Goal: Use online tool/utility

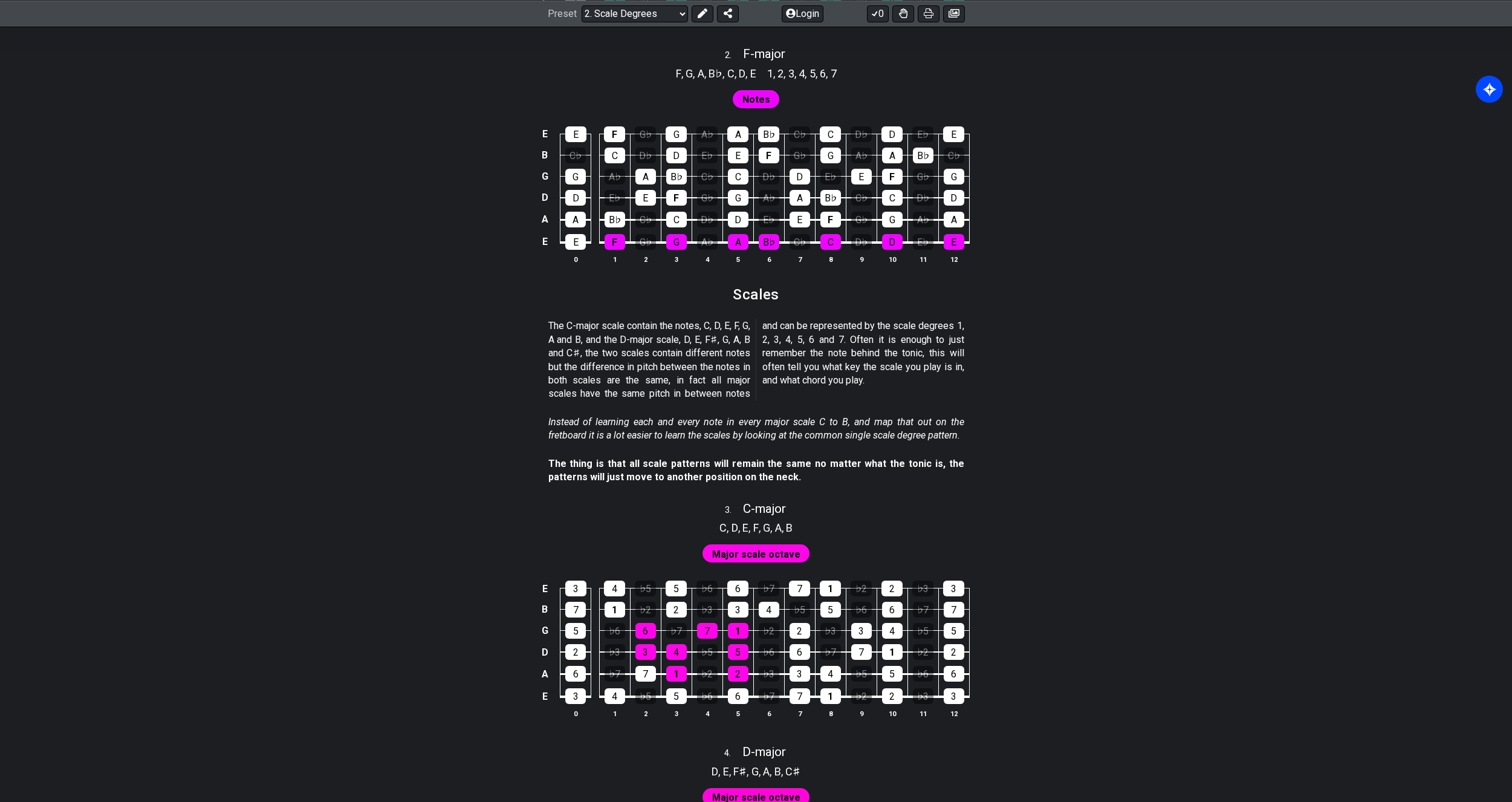
scroll to position [846, 0]
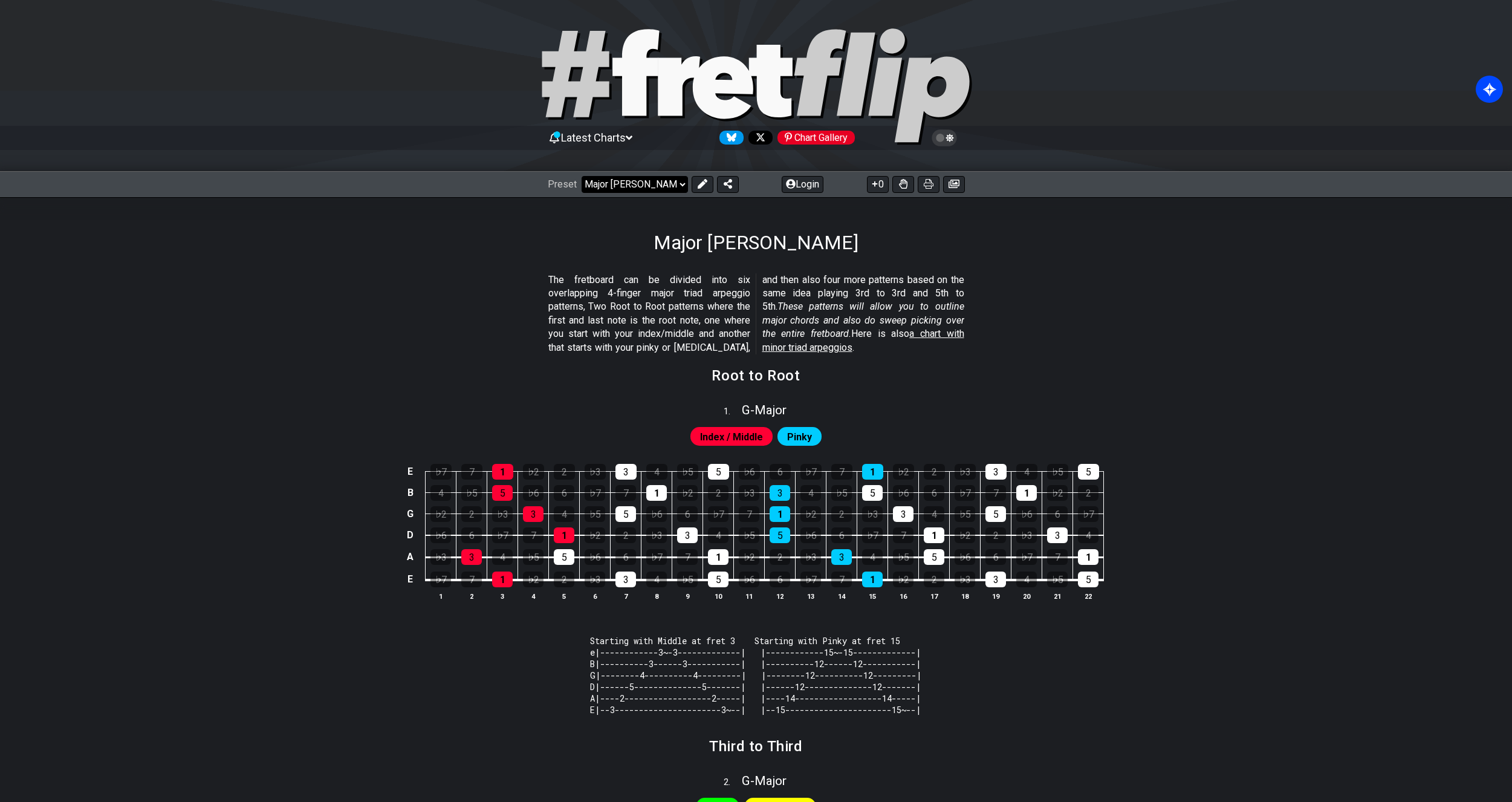
click at [631, 187] on select "Welcome to #fretflip! Initial Preset Custom Preset Minor Pentatonic Major Penta…" at bounding box center [634, 185] width 107 height 17
click at [581, 176] on select "Welcome to #fretflip! Initial Preset Custom Preset Minor Pentatonic Major Penta…" at bounding box center [634, 185] width 107 height 17
select select "/welcome"
select select "C"
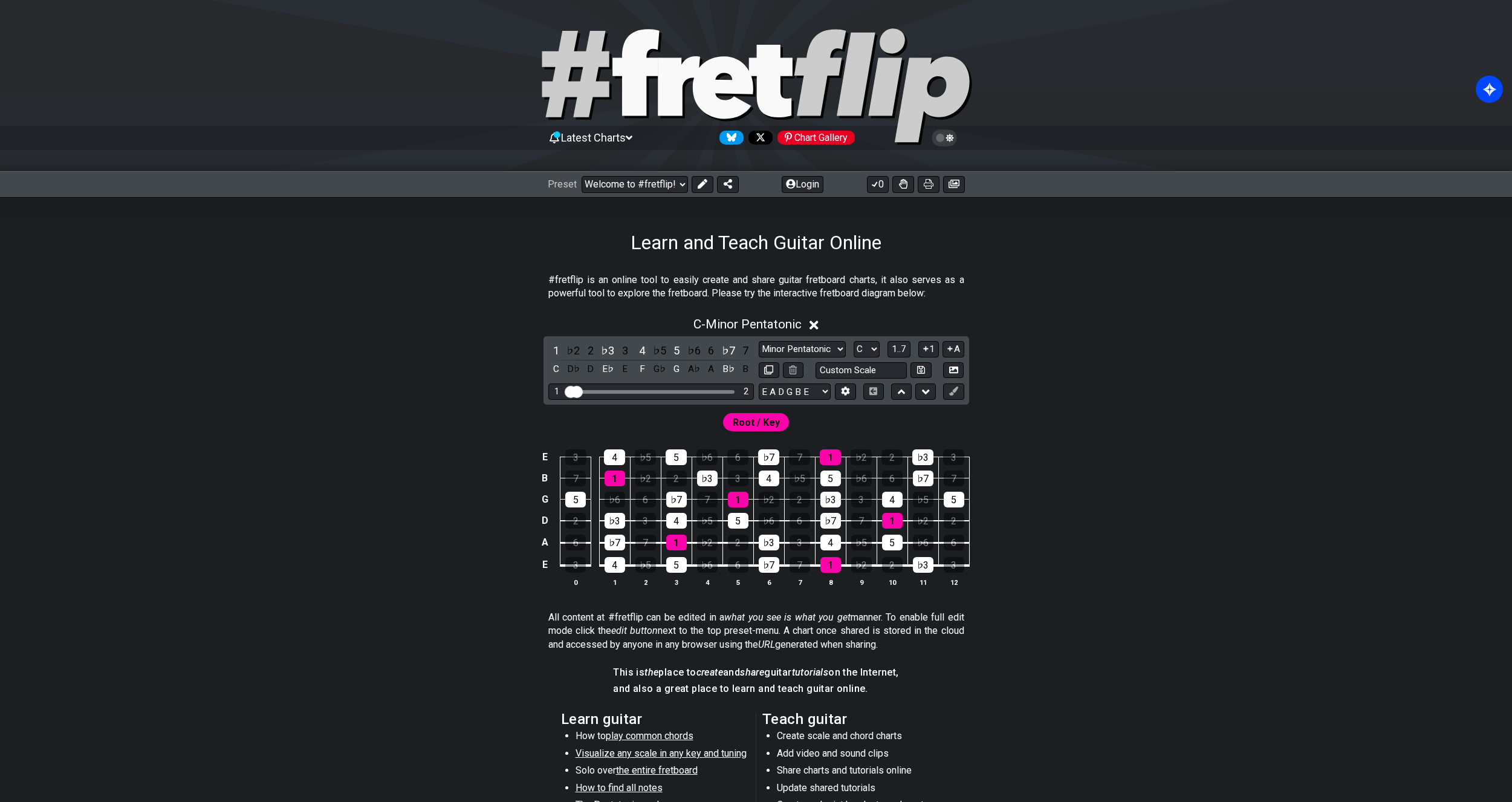
drag, startPoint x: 636, startPoint y: 393, endPoint x: 550, endPoint y: 381, distance: 86.8
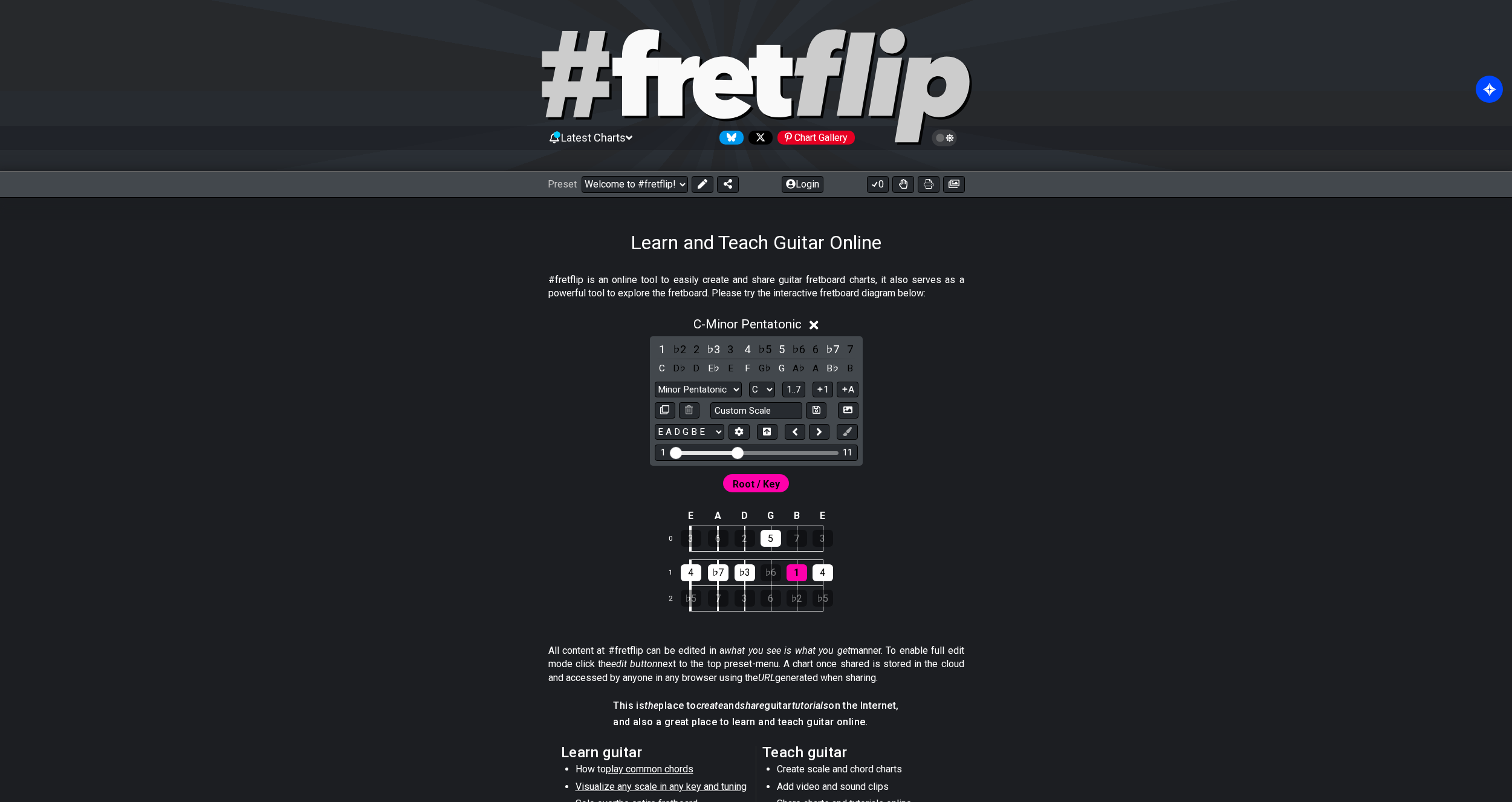
drag, startPoint x: 683, startPoint y: 452, endPoint x: 734, endPoint y: 446, distance: 51.4
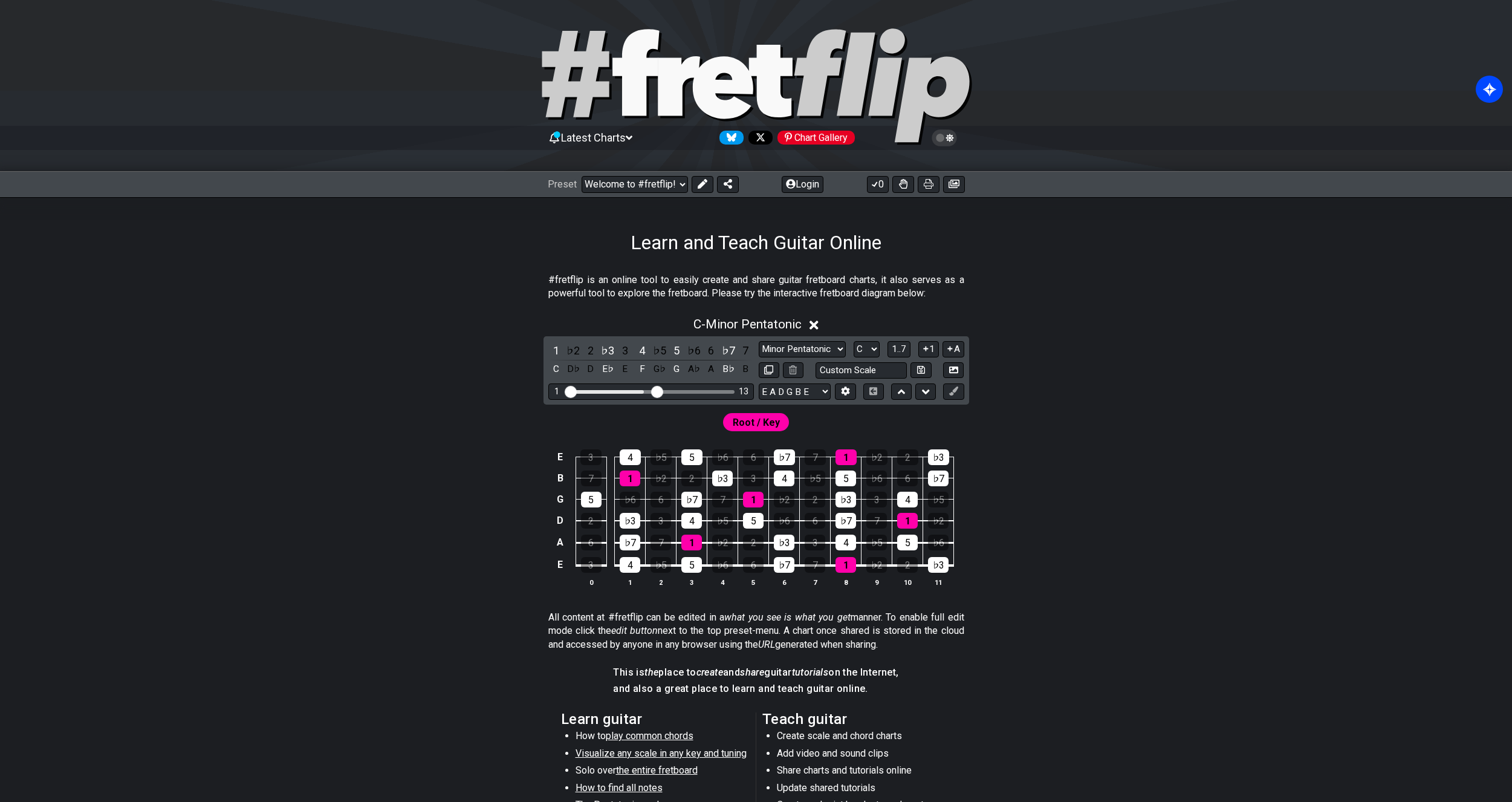
drag, startPoint x: 632, startPoint y: 395, endPoint x: 656, endPoint y: 392, distance: 24.2
click at [656, 391] on input "Visible fret range" at bounding box center [651, 391] width 172 height 0
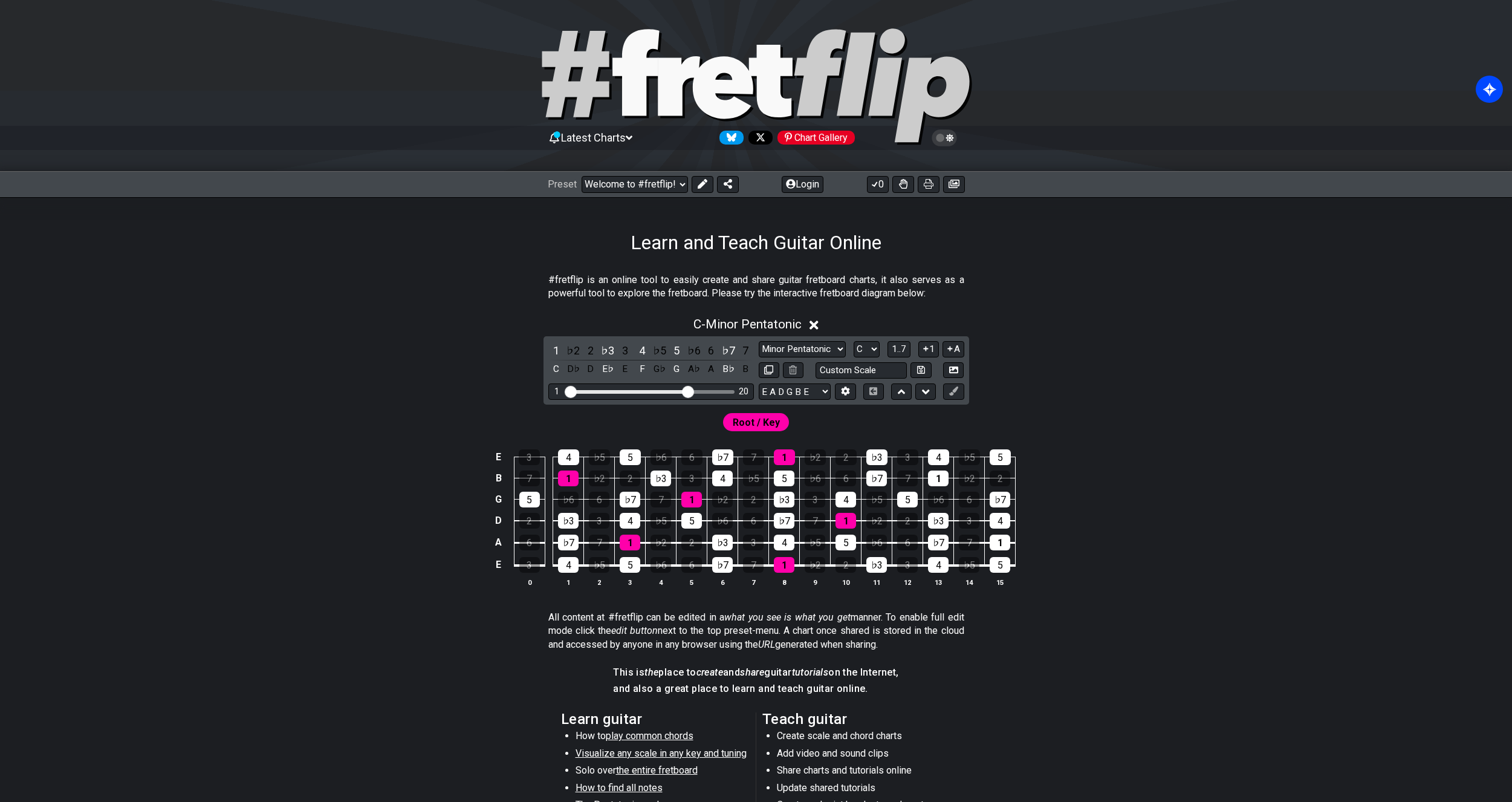
drag, startPoint x: 660, startPoint y: 392, endPoint x: 691, endPoint y: 390, distance: 31.1
click at [691, 391] on input "Visible fret range" at bounding box center [651, 391] width 172 height 0
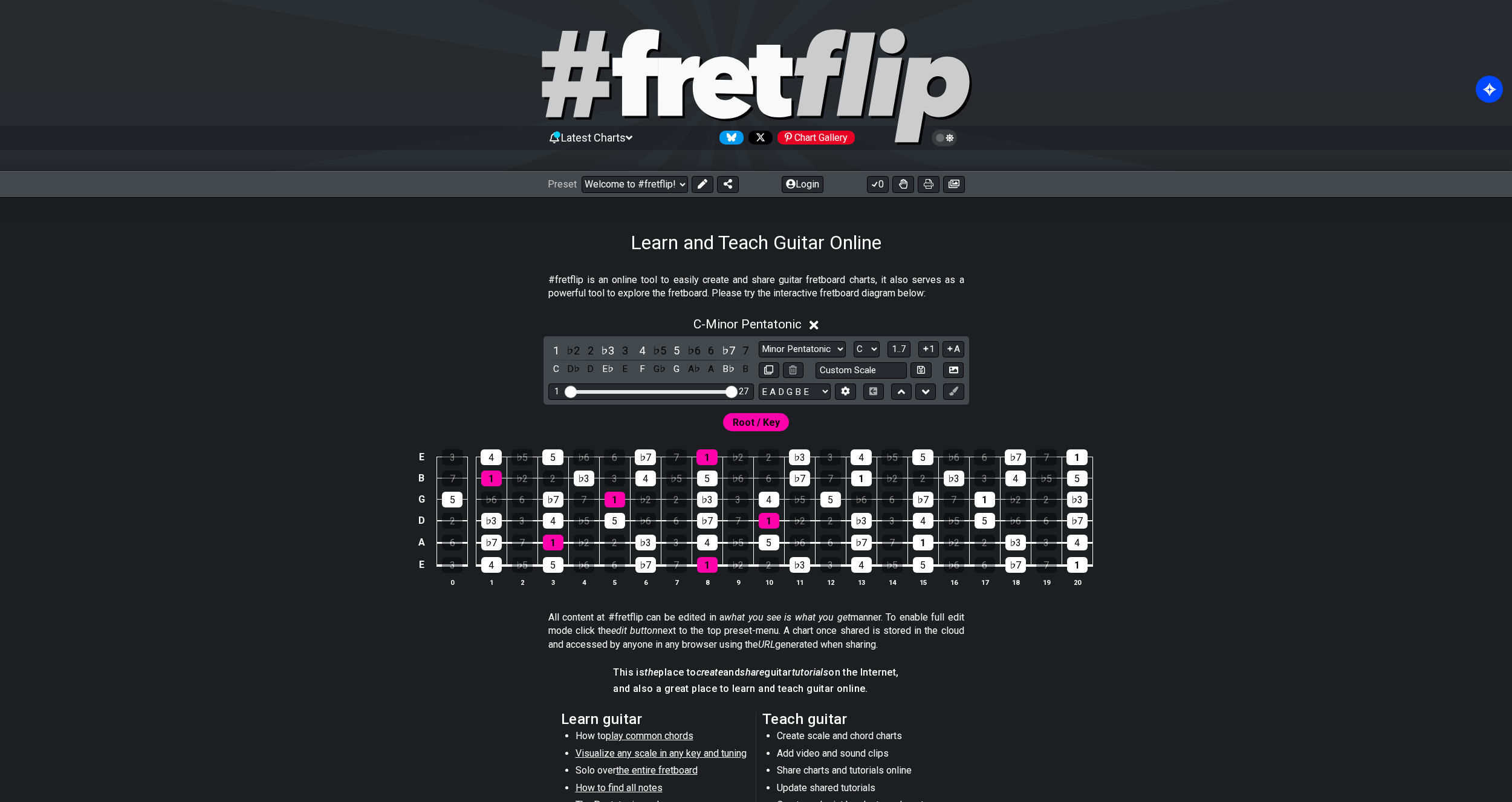
drag, startPoint x: 691, startPoint y: 390, endPoint x: 739, endPoint y: 388, distance: 48.0
click at [737, 391] on input "Visible fret range" at bounding box center [651, 391] width 172 height 0
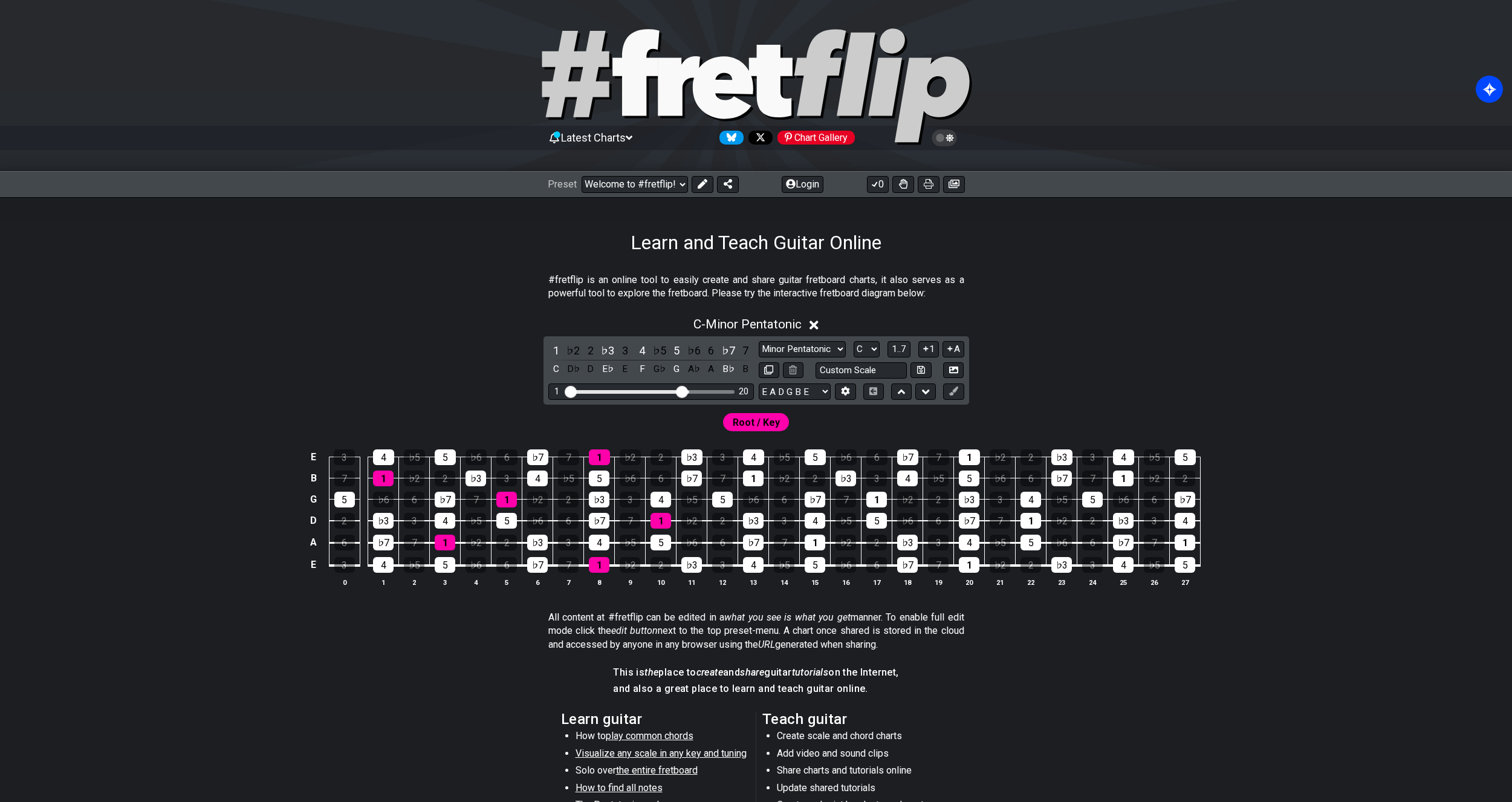
drag, startPoint x: 729, startPoint y: 391, endPoint x: 683, endPoint y: 387, distance: 46.2
click at [683, 391] on input "Visible fret range" at bounding box center [651, 391] width 172 height 0
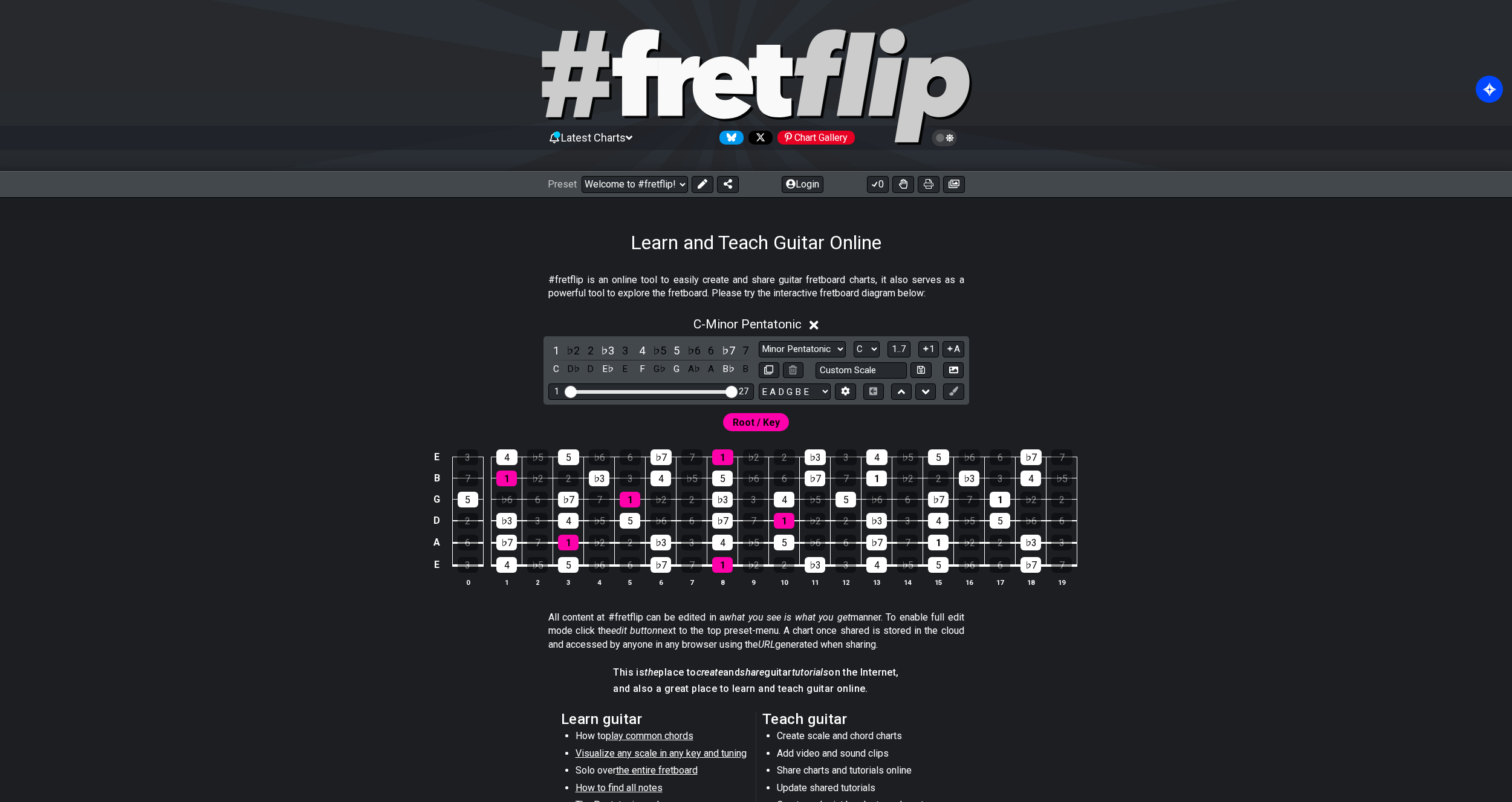
drag, startPoint x: 681, startPoint y: 391, endPoint x: 732, endPoint y: 391, distance: 51.0
click at [732, 391] on input "Visible fret range" at bounding box center [651, 391] width 172 height 0
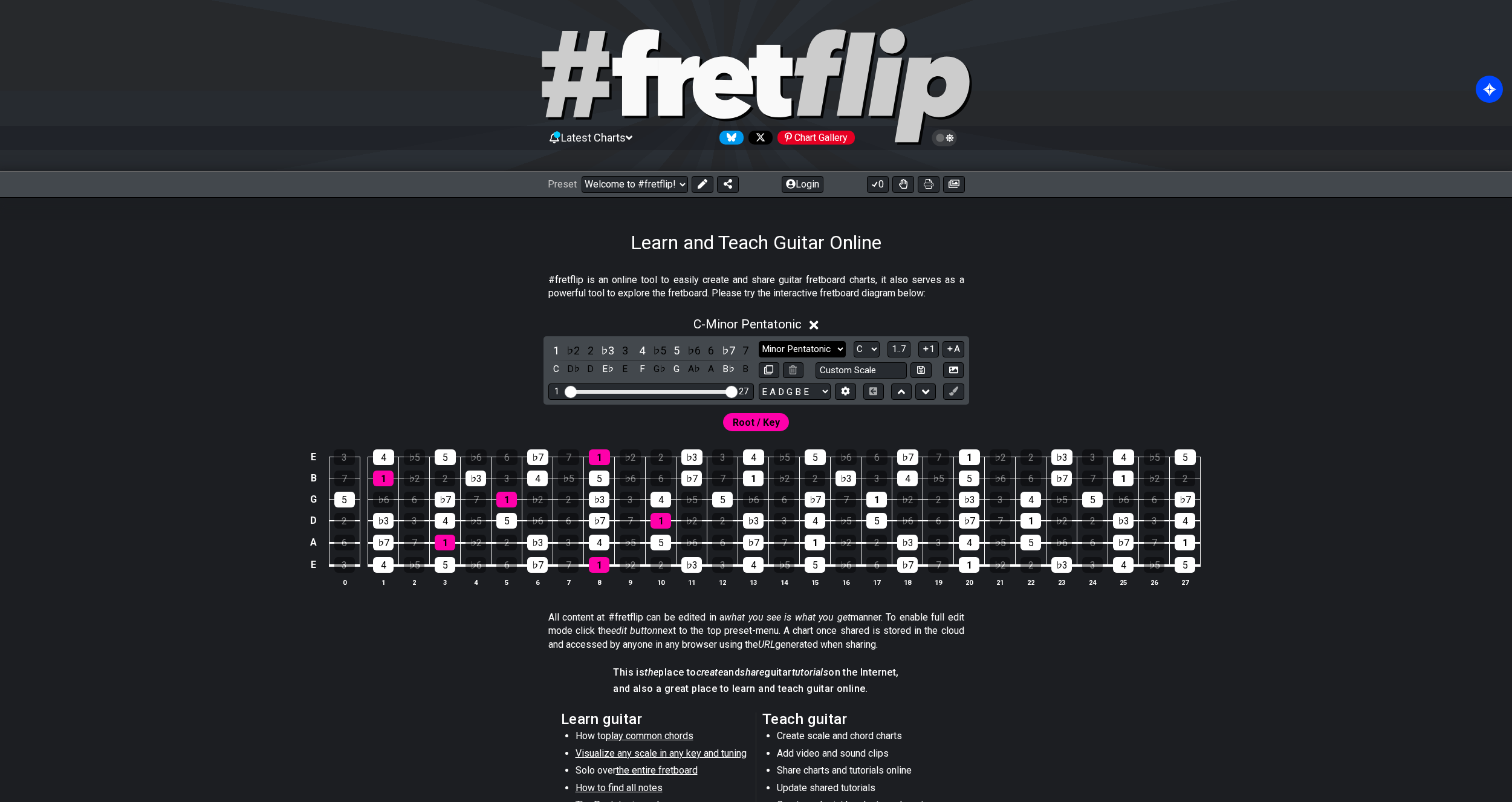
click at [789, 354] on select "Minor Pentatonic Click to edit Minor Pentatonic Major Pentatonic Minor Blues Ma…" at bounding box center [802, 349] width 87 height 17
click at [759, 341] on select "Minor Pentatonic Click to edit Minor Pentatonic Major Pentatonic Minor Blues Ma…" at bounding box center [802, 349] width 87 height 17
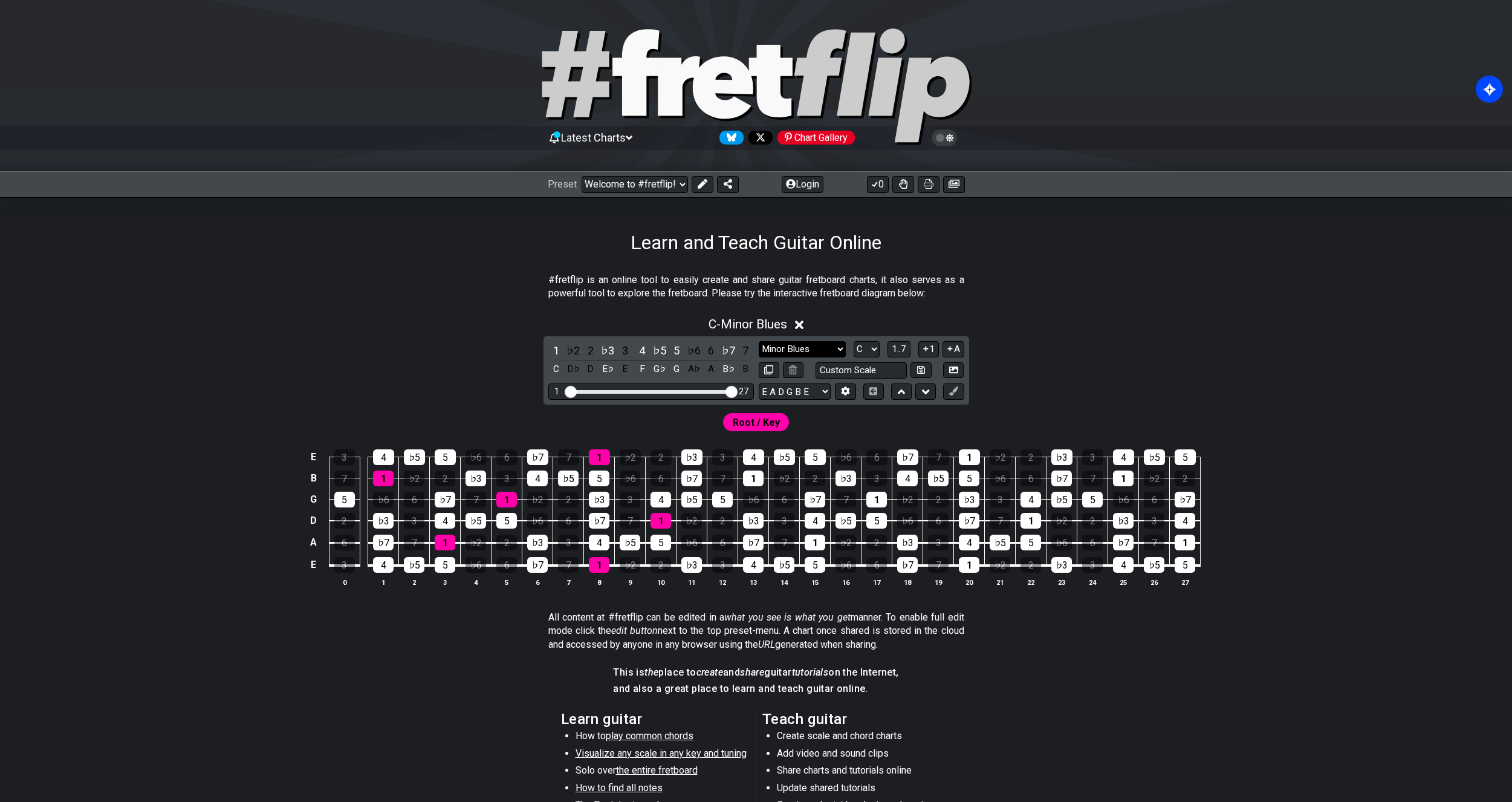
click at [778, 347] on select "Minor Pentatonic Click to edit Minor Pentatonic Major Pentatonic Minor Blues Ma…" at bounding box center [802, 349] width 87 height 17
select select "Major Blues"
click at [759, 341] on select "Minor Pentatonic Click to edit Minor Pentatonic Major Pentatonic Minor Blues Ma…" at bounding box center [802, 349] width 87 height 17
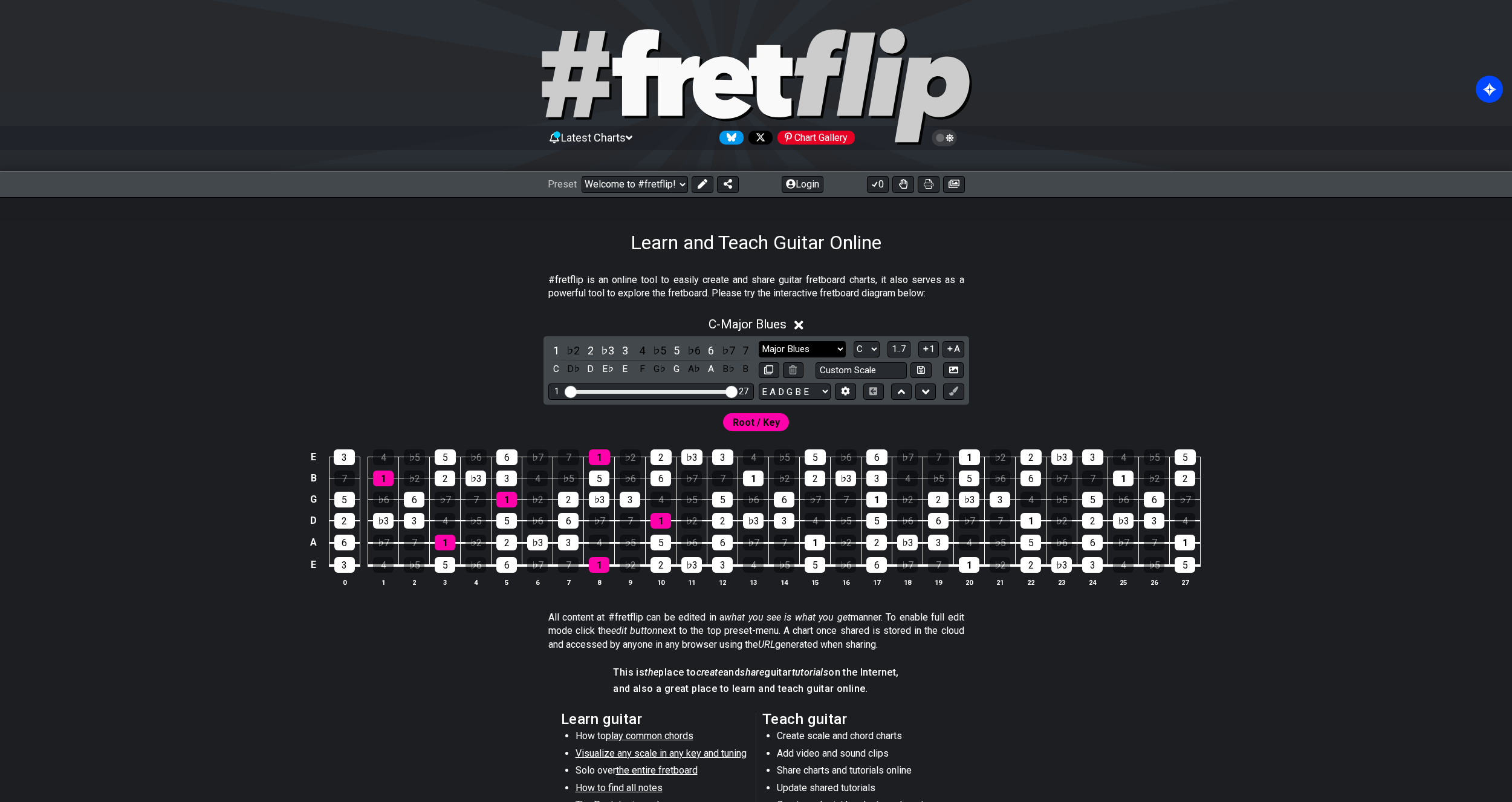
click at [781, 346] on select "Minor Pentatonic Click to edit Minor Pentatonic Major Pentatonic Minor Blues Ma…" at bounding box center [802, 349] width 87 height 17
click at [867, 350] on select "A♭ A A♯ B♭ B C C♯ D♭ D D♯ E♭ E F F♯ G♭ G G♯" at bounding box center [866, 349] width 26 height 17
select select "B"
click at [854, 341] on select "A♭ A A♯ B♭ B C C♯ D♭ D D♯ E♭ E F F♯ G♭ G G♯" at bounding box center [866, 349] width 26 height 17
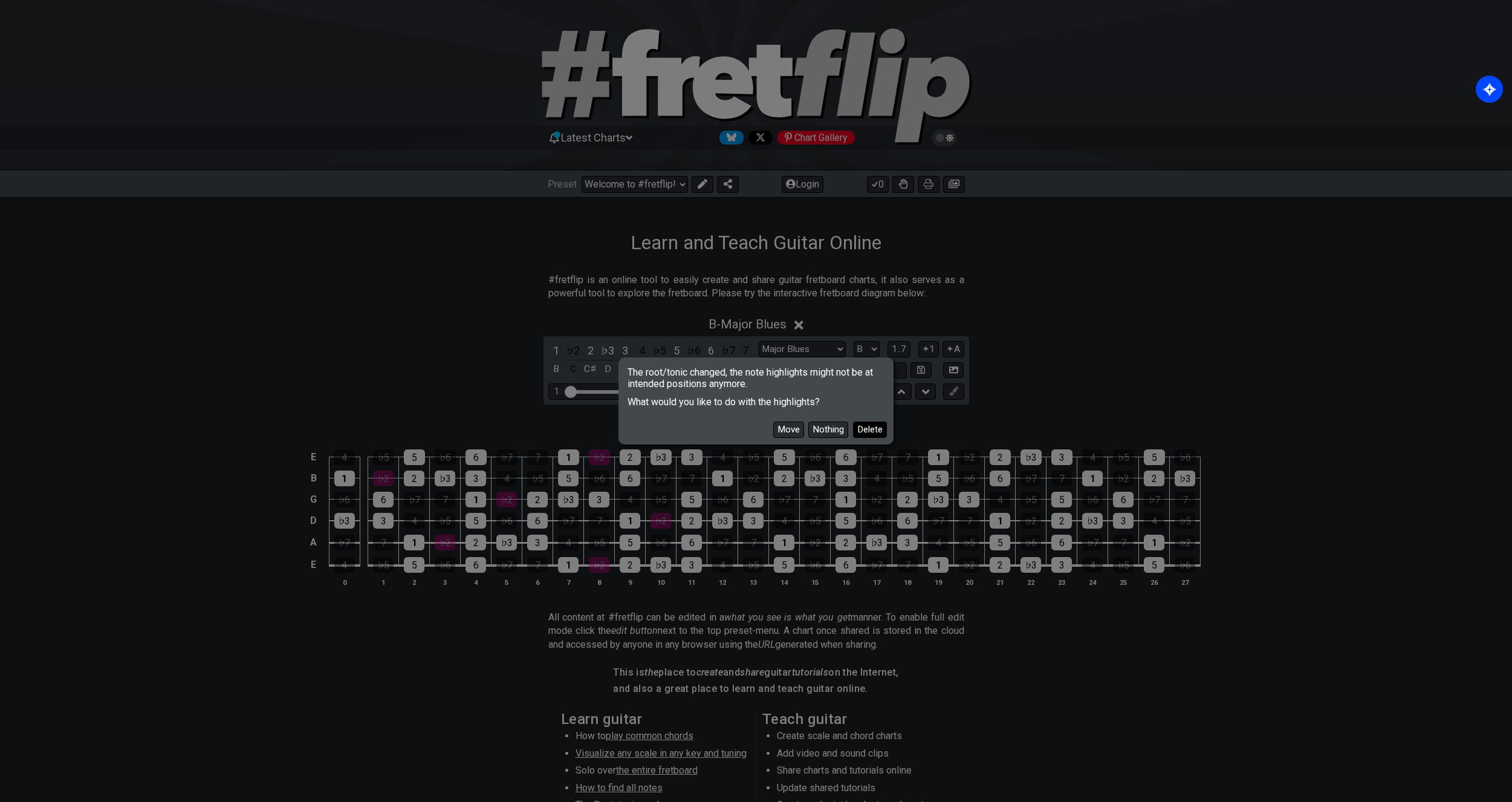
click at [867, 428] on button "Delete" at bounding box center [870, 429] width 34 height 17
